Goal: Transaction & Acquisition: Book appointment/travel/reservation

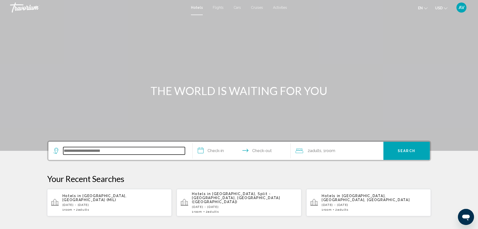
click at [133, 150] on input "Search widget" at bounding box center [124, 151] width 122 height 8
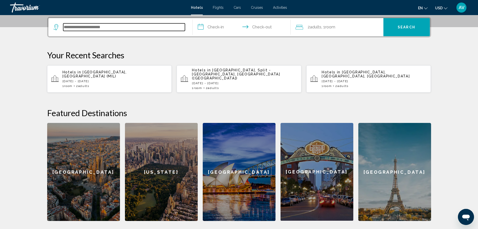
scroll to position [124, 0]
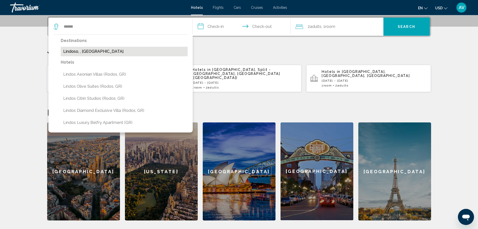
click at [97, 51] on button "Lindoso, , [GEOGRAPHIC_DATA]" at bounding box center [124, 52] width 127 height 10
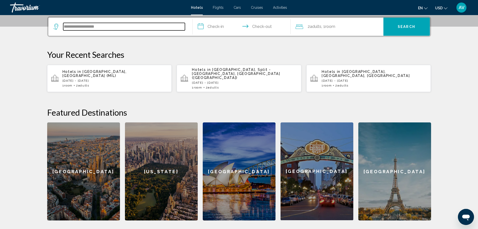
click at [112, 28] on input "**********" at bounding box center [124, 27] width 122 height 8
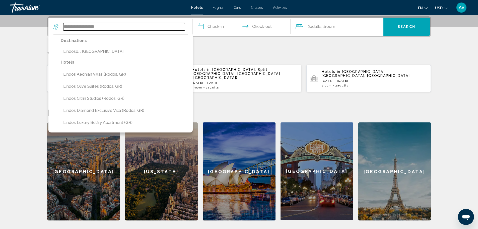
click at [112, 28] on input "**********" at bounding box center [124, 27] width 122 height 8
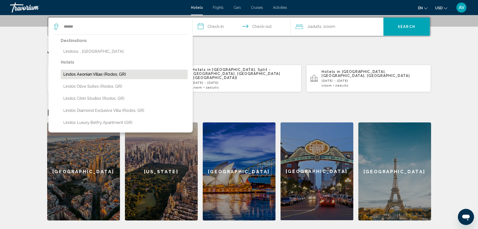
click at [127, 71] on button "Lindos Aeonian Villas (Rodos, GR)" at bounding box center [124, 75] width 127 height 10
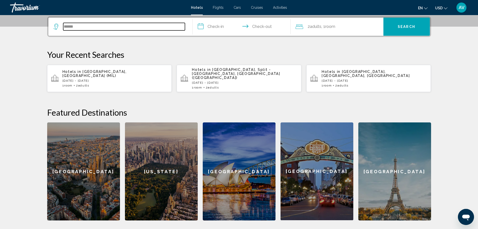
type input "**********"
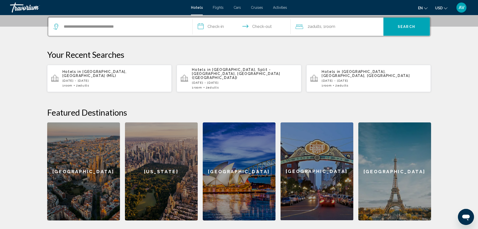
click at [220, 25] on input "**********" at bounding box center [243, 28] width 100 height 20
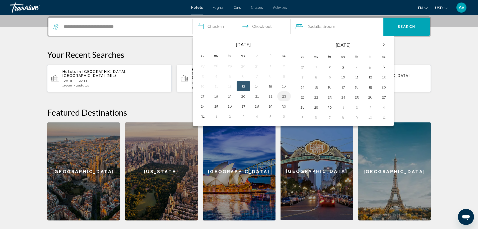
click at [284, 97] on button "23" at bounding box center [284, 96] width 8 height 7
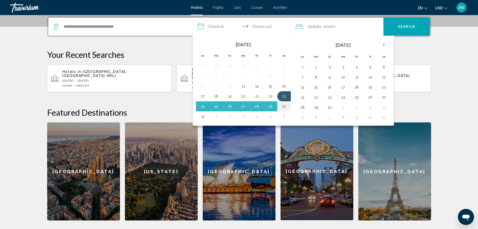
click at [282, 104] on button "30" at bounding box center [284, 106] width 8 height 7
type input "**********"
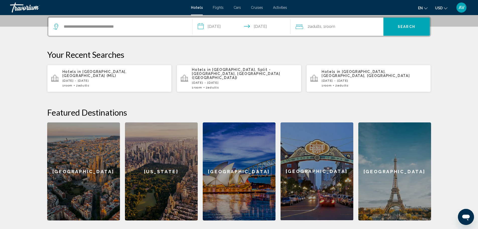
click at [401, 28] on span "Search" at bounding box center [407, 27] width 18 height 4
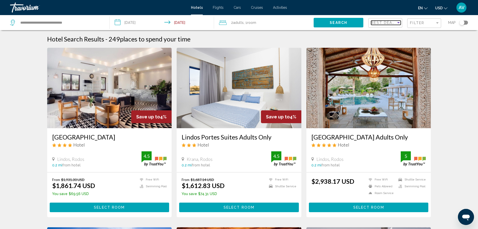
click at [386, 23] on span "Best Deals" at bounding box center [384, 23] width 26 height 4
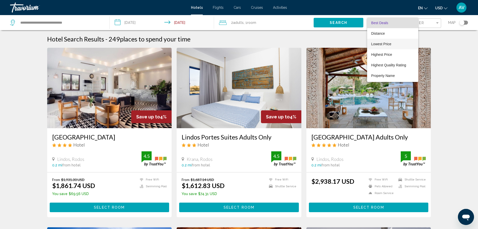
click at [382, 47] on span "Lowest Price" at bounding box center [392, 44] width 43 height 11
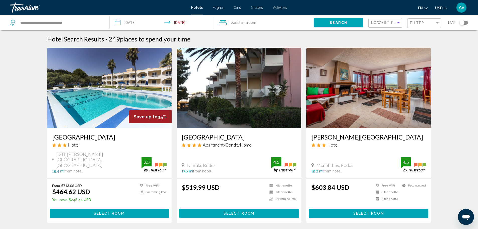
click at [112, 82] on img "Main content" at bounding box center [109, 88] width 125 height 80
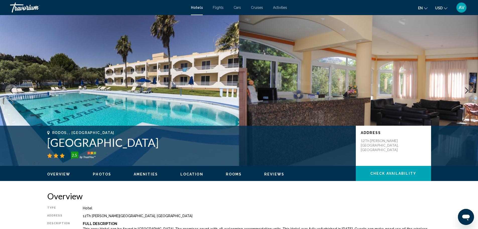
click at [465, 90] on icon "Next image" at bounding box center [467, 90] width 6 height 6
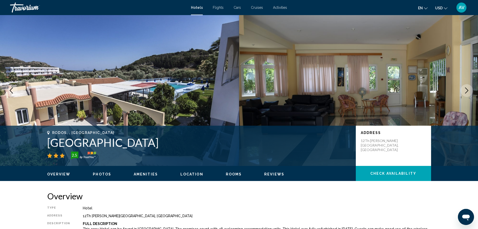
click at [465, 90] on icon "Next image" at bounding box center [467, 90] width 6 height 6
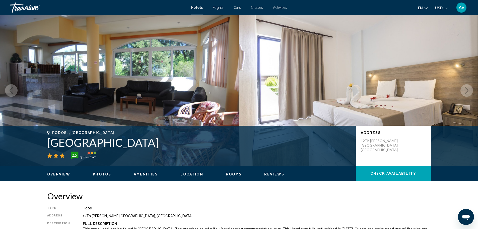
click at [465, 90] on icon "Next image" at bounding box center [467, 90] width 6 height 6
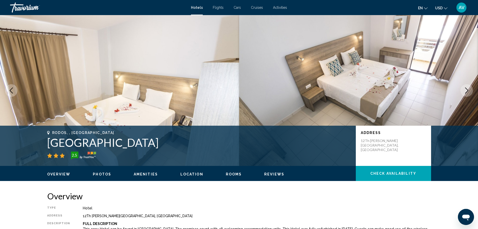
click at [465, 90] on icon "Next image" at bounding box center [467, 90] width 6 height 6
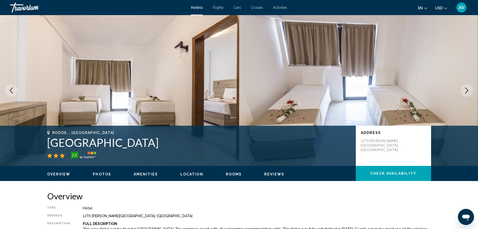
click at [465, 90] on icon "Next image" at bounding box center [467, 90] width 6 height 6
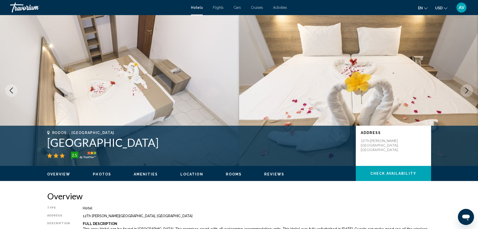
click at [465, 90] on icon "Next image" at bounding box center [467, 90] width 6 height 6
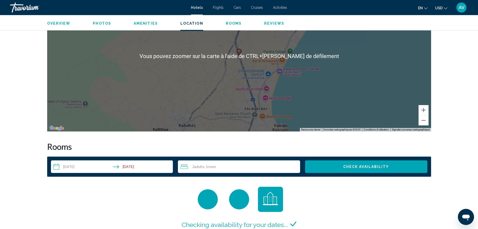
scroll to position [527, 0]
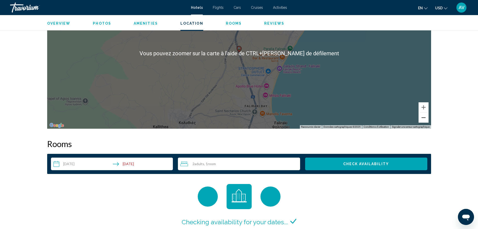
click at [421, 116] on button "Zoom arrière" at bounding box center [424, 117] width 10 height 10
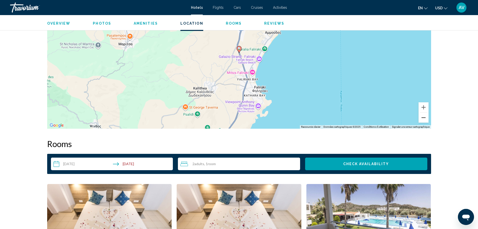
click at [421, 116] on button "Zoom arrière" at bounding box center [424, 117] width 10 height 10
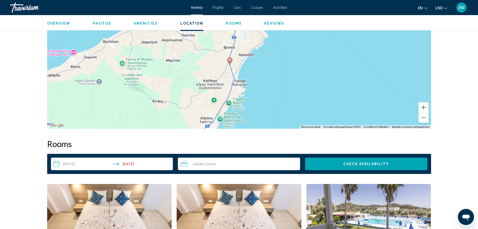
drag, startPoint x: 378, startPoint y: 86, endPoint x: 367, endPoint y: 100, distance: 17.7
click at [367, 100] on div "Pour activer le glissement avec le clavier, appuyez sur Alt+Entrée. Une fois ce…" at bounding box center [239, 53] width 384 height 151
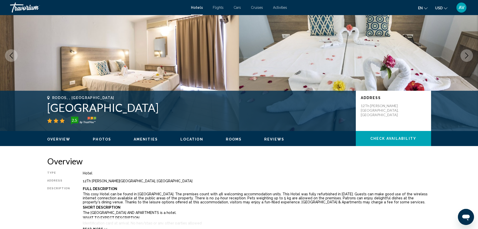
scroll to position [0, 0]
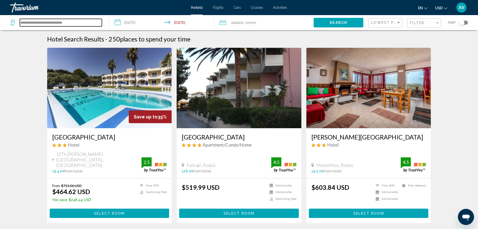
click at [78, 23] on input "**********" at bounding box center [61, 23] width 82 height 8
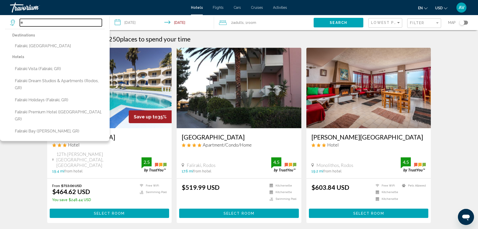
type input "*"
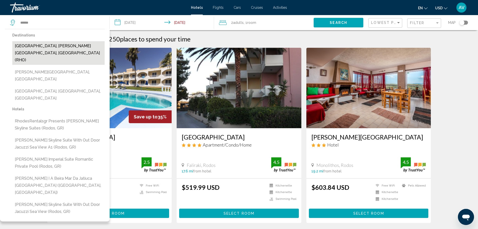
click at [57, 45] on button "[GEOGRAPHIC_DATA], [PERSON_NAME][GEOGRAPHIC_DATA], [GEOGRAPHIC_DATA] (RHO)" at bounding box center [58, 53] width 92 height 24
type input "**********"
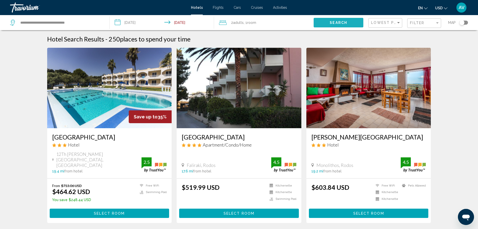
click at [358, 25] on button "Search" at bounding box center [339, 22] width 50 height 9
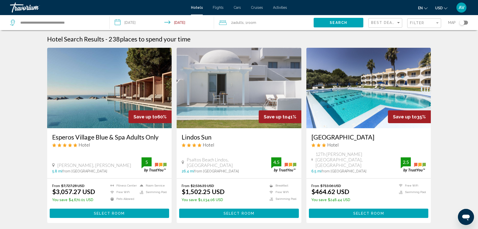
click at [397, 26] on div "Best Deals" at bounding box center [386, 22] width 30 height 9
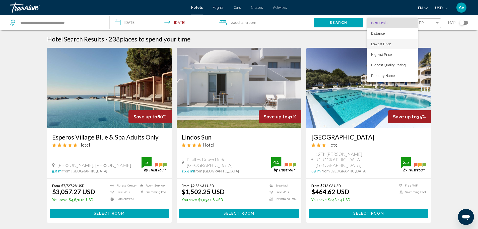
click at [388, 44] on span "Lowest Price" at bounding box center [381, 44] width 20 height 4
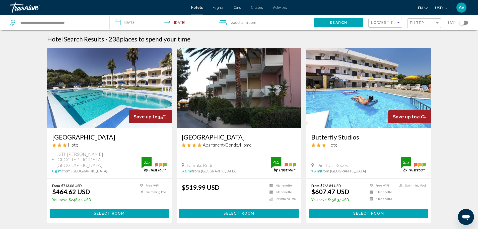
click at [109, 93] on img "Main content" at bounding box center [109, 88] width 125 height 80
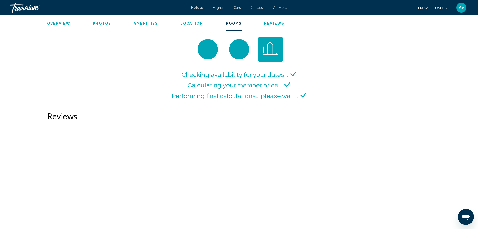
scroll to position [669, 0]
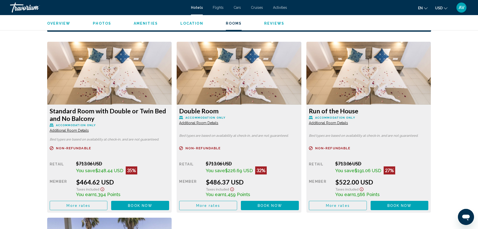
click at [80, 131] on span "Additional Room Details" at bounding box center [69, 130] width 39 height 4
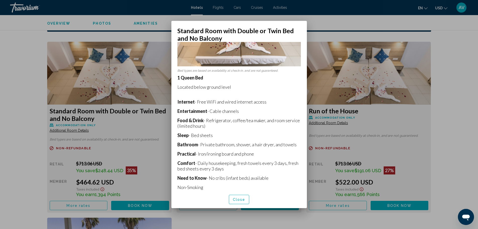
scroll to position [61, 0]
click at [238, 198] on span "Close" at bounding box center [239, 199] width 13 height 4
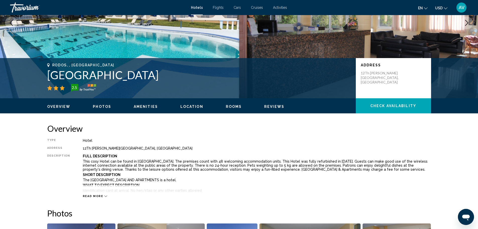
scroll to position [142, 0]
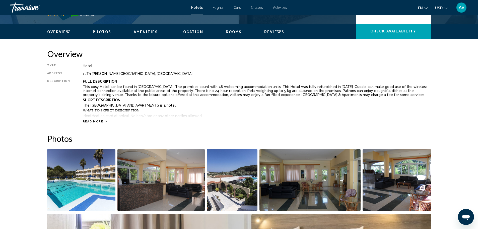
click at [156, 178] on img "Open full-screen image slider" at bounding box center [160, 180] width 87 height 62
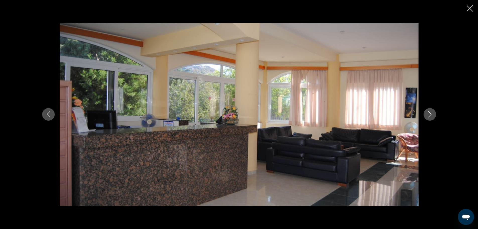
click at [432, 114] on icon "Next image" at bounding box center [430, 114] width 6 height 6
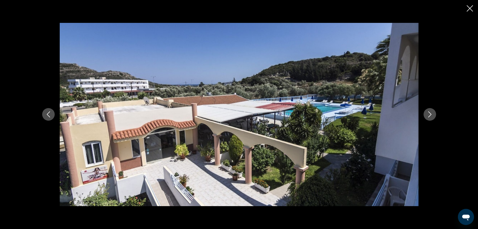
click at [432, 114] on icon "Next image" at bounding box center [430, 114] width 6 height 6
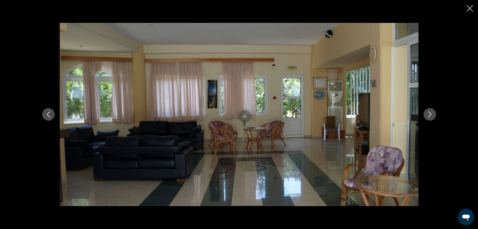
click at [432, 114] on icon "Next image" at bounding box center [430, 114] width 6 height 6
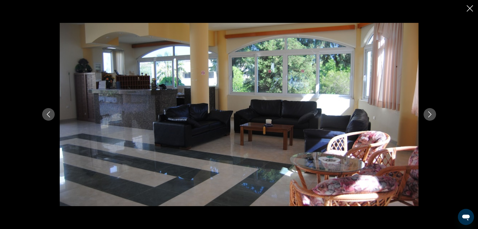
click at [432, 114] on icon "Next image" at bounding box center [430, 114] width 6 height 6
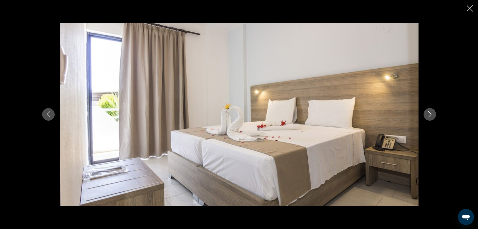
click at [432, 114] on icon "Next image" at bounding box center [430, 114] width 6 height 6
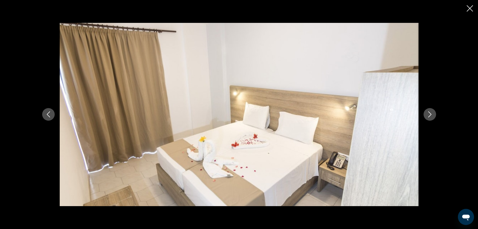
click at [471, 14] on div "Main content" at bounding box center [239, 114] width 478 height 229
click at [468, 9] on icon "Close slideshow" at bounding box center [470, 8] width 6 height 6
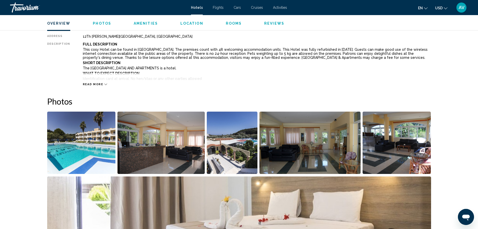
scroll to position [201, 0]
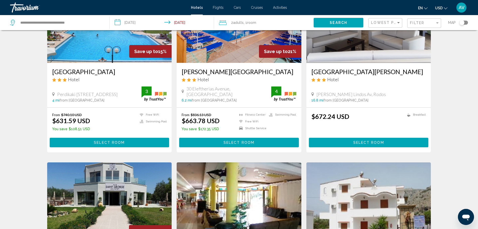
scroll to position [251, 0]
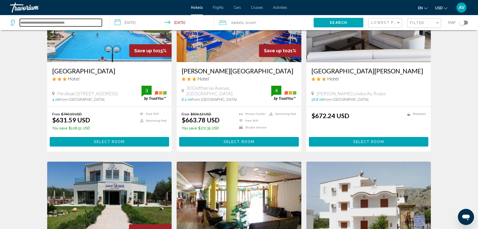
click at [76, 23] on input "**********" at bounding box center [61, 23] width 82 height 8
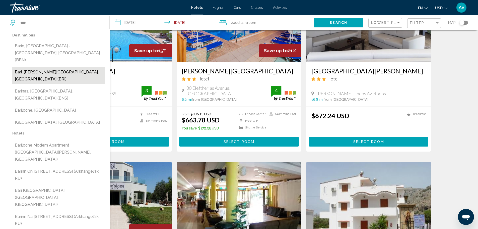
click at [56, 67] on button "Bari, [PERSON_NAME][GEOGRAPHIC_DATA], [GEOGRAPHIC_DATA] (BRI)" at bounding box center [58, 75] width 92 height 17
type input "**********"
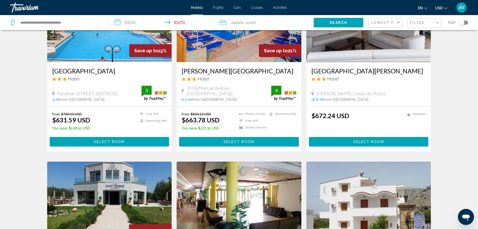
click at [337, 19] on button "Search" at bounding box center [339, 22] width 50 height 9
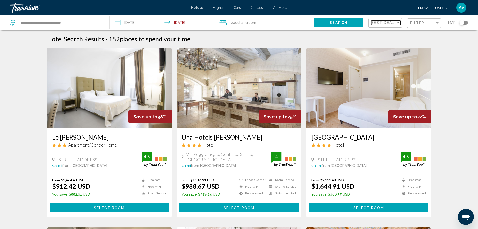
click at [387, 21] on span "Best Deals" at bounding box center [384, 23] width 26 height 4
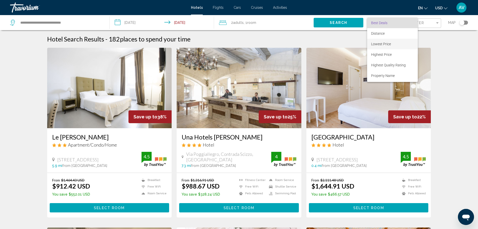
click at [383, 45] on span "Lowest Price" at bounding box center [381, 44] width 20 height 4
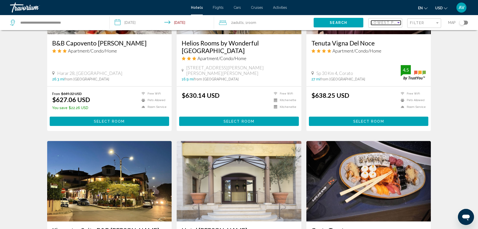
scroll to position [301, 0]
